Goal: Find specific page/section: Find specific page/section

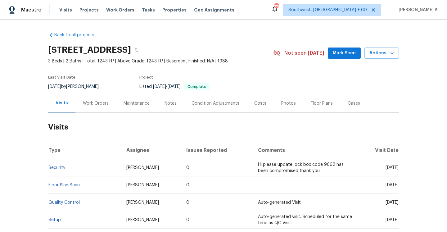
click at [70, 169] on td "Security" at bounding box center [84, 167] width 73 height 17
drag, startPoint x: 70, startPoint y: 169, endPoint x: 49, endPoint y: 166, distance: 21.6
click at [49, 166] on td "Security" at bounding box center [84, 167] width 73 height 17
copy link "Security"
click at [92, 97] on div "Work Orders" at bounding box center [95, 103] width 41 height 18
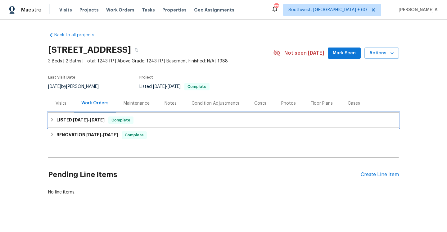
click at [100, 124] on div "LISTED [DATE] - [DATE] Complete" at bounding box center [223, 120] width 351 height 15
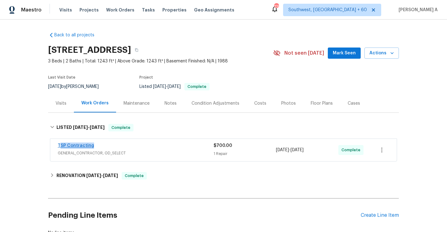
drag, startPoint x: 98, startPoint y: 146, endPoint x: 59, endPoint y: 145, distance: 38.5
click at [59, 145] on div "TSP Contracting" at bounding box center [136, 145] width 156 height 7
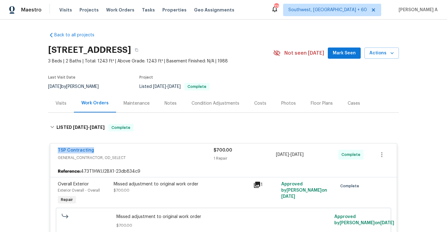
copy link "TSP Contracting"
